Goal: Task Accomplishment & Management: Manage account settings

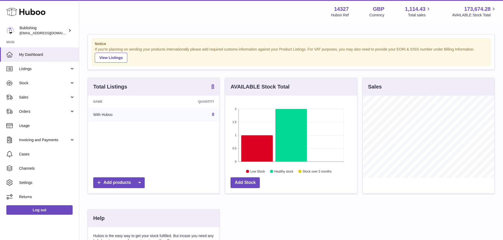
scroll to position [82, 132]
click at [40, 126] on span "Usage" at bounding box center [47, 126] width 56 height 5
